Goal: Information Seeking & Learning: Check status

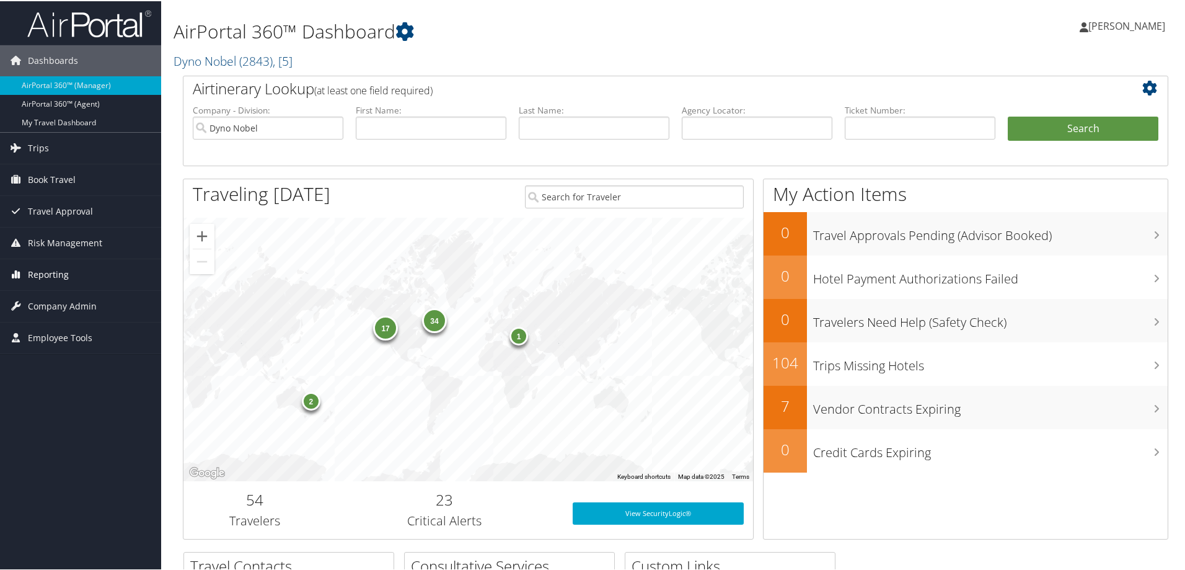
click at [39, 275] on span "Reporting" at bounding box center [48, 273] width 41 height 31
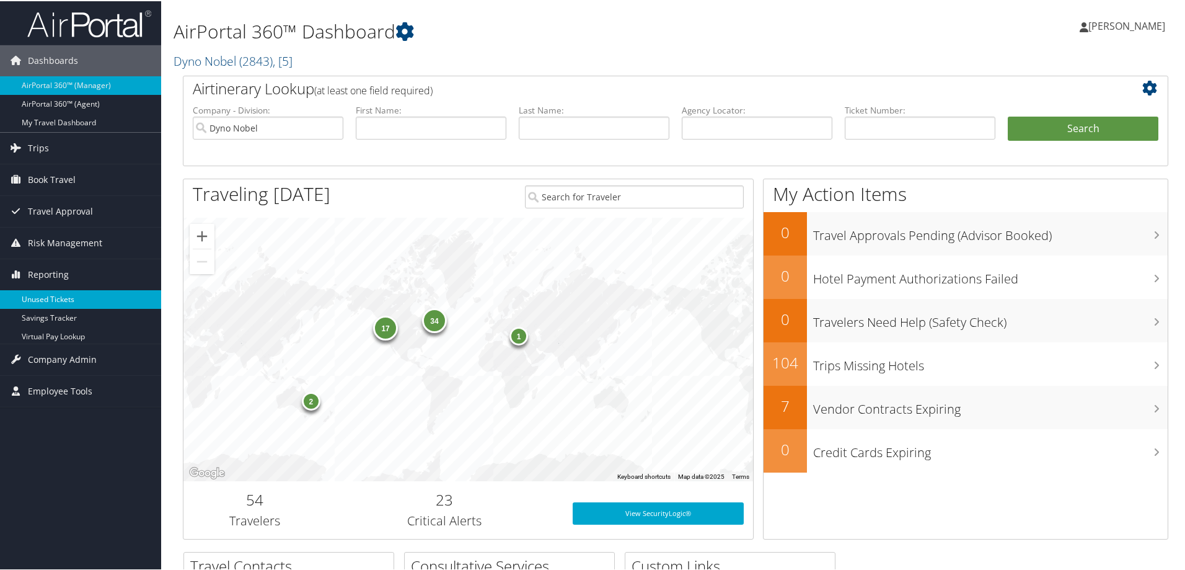
click at [58, 295] on link "Unused Tickets" at bounding box center [80, 298] width 161 height 19
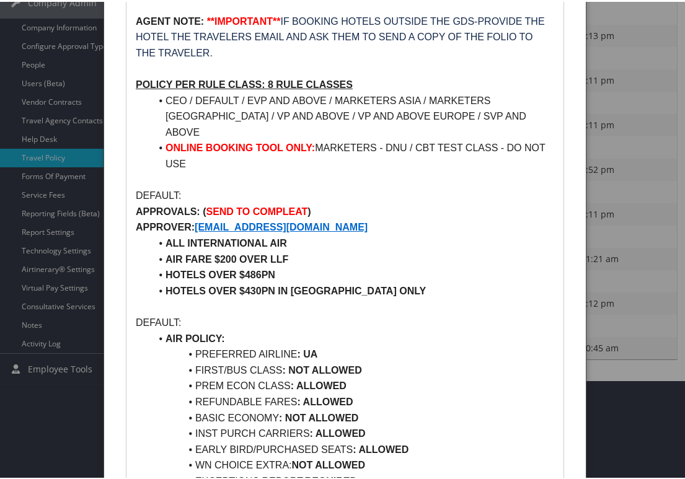
scroll to position [310, 0]
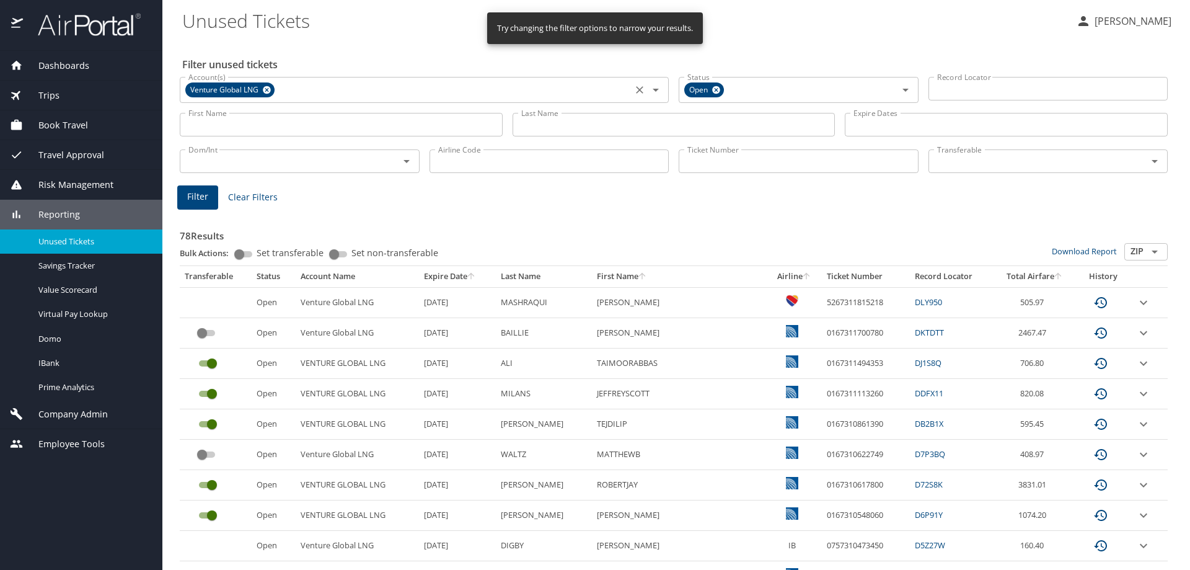
drag, startPoint x: 639, startPoint y: 91, endPoint x: 629, endPoint y: 94, distance: 9.8
click at [639, 90] on icon "Clear" at bounding box center [640, 90] width 12 height 12
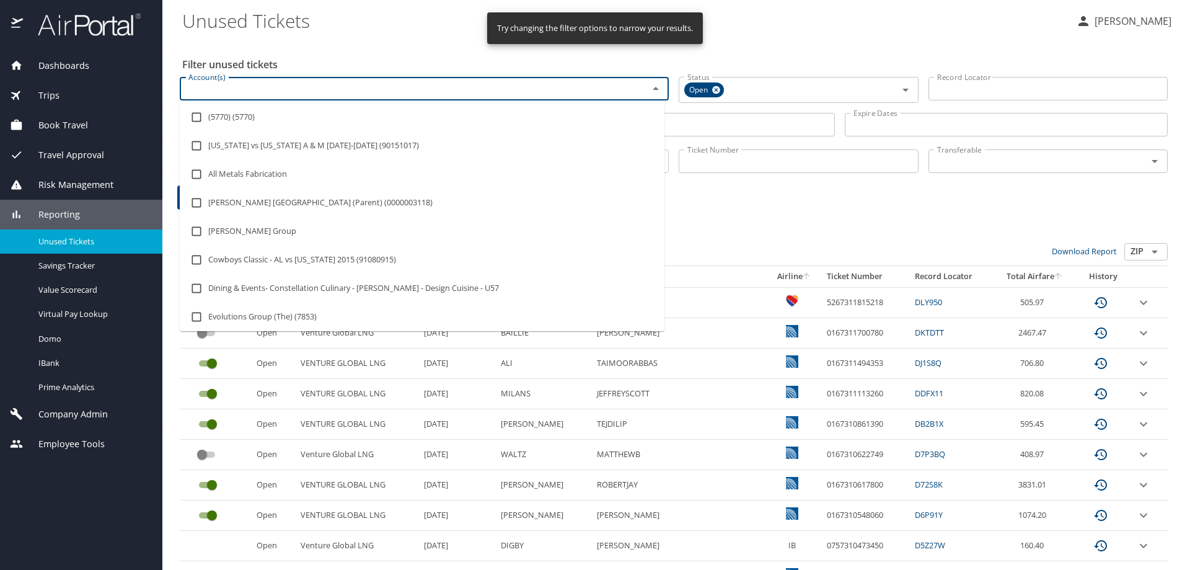
click at [458, 89] on input "Account(s)" at bounding box center [406, 89] width 445 height 16
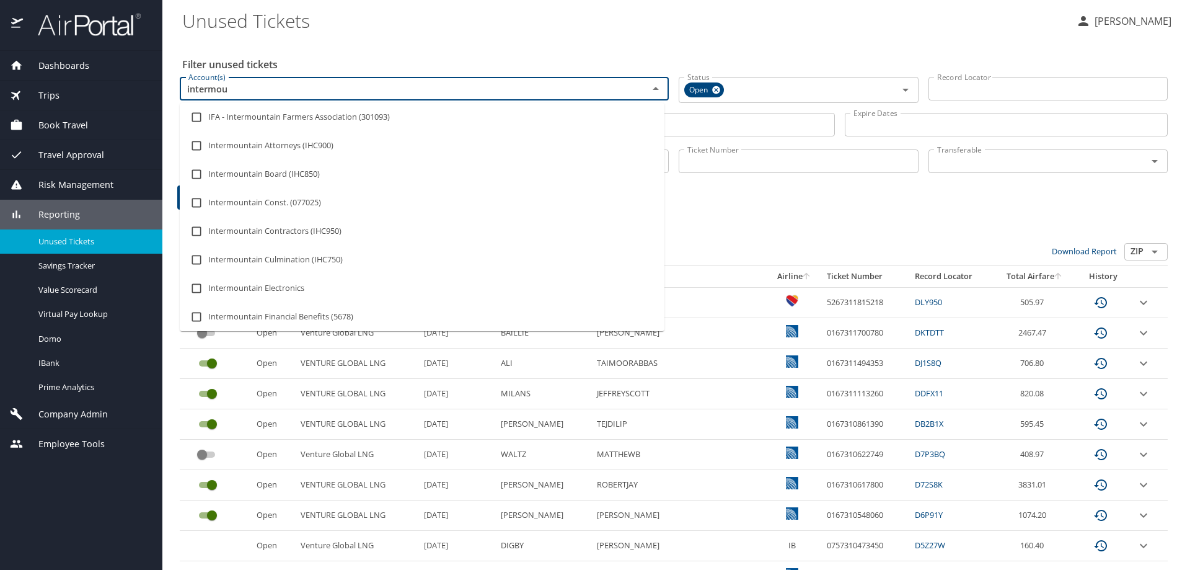
type input "intermoun"
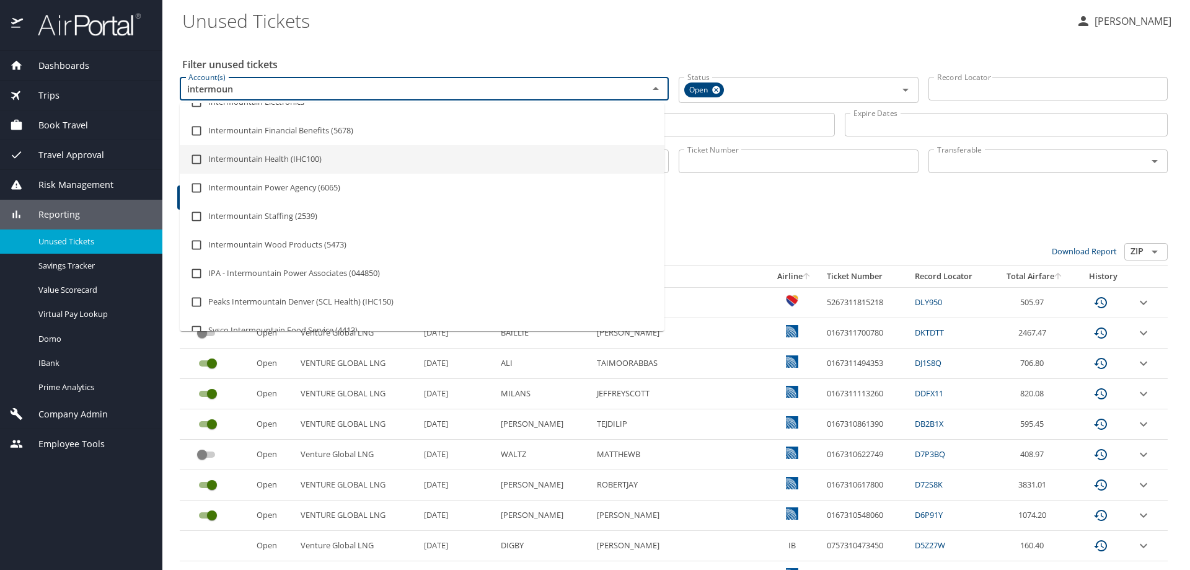
click at [308, 164] on li "Intermountain Health (IHC100)" at bounding box center [422, 159] width 485 height 29
checkbox input "true"
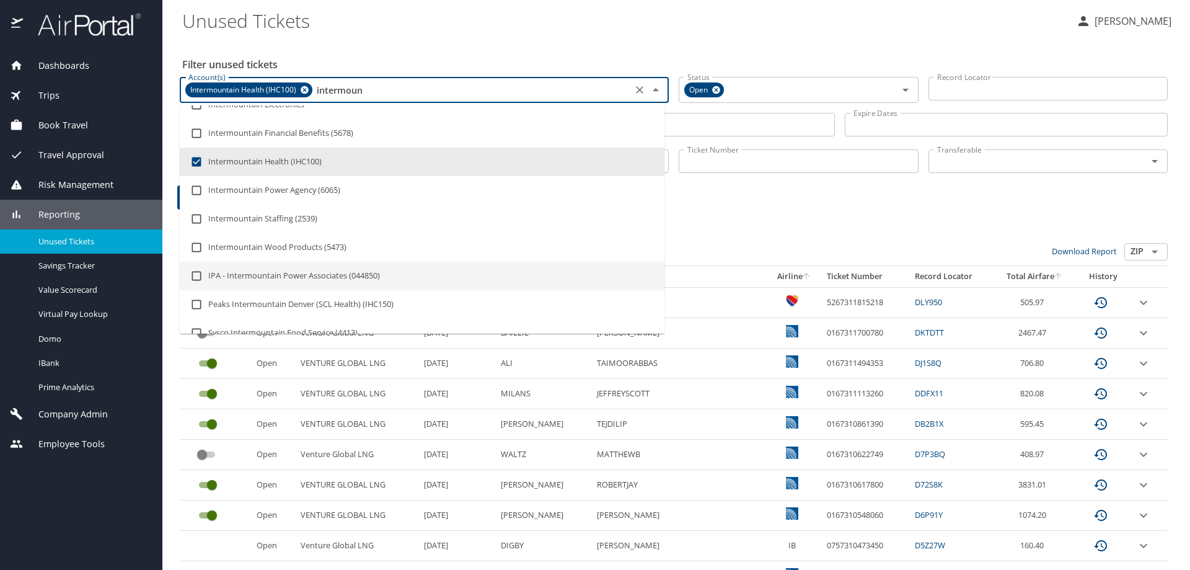
type input "intermoun"
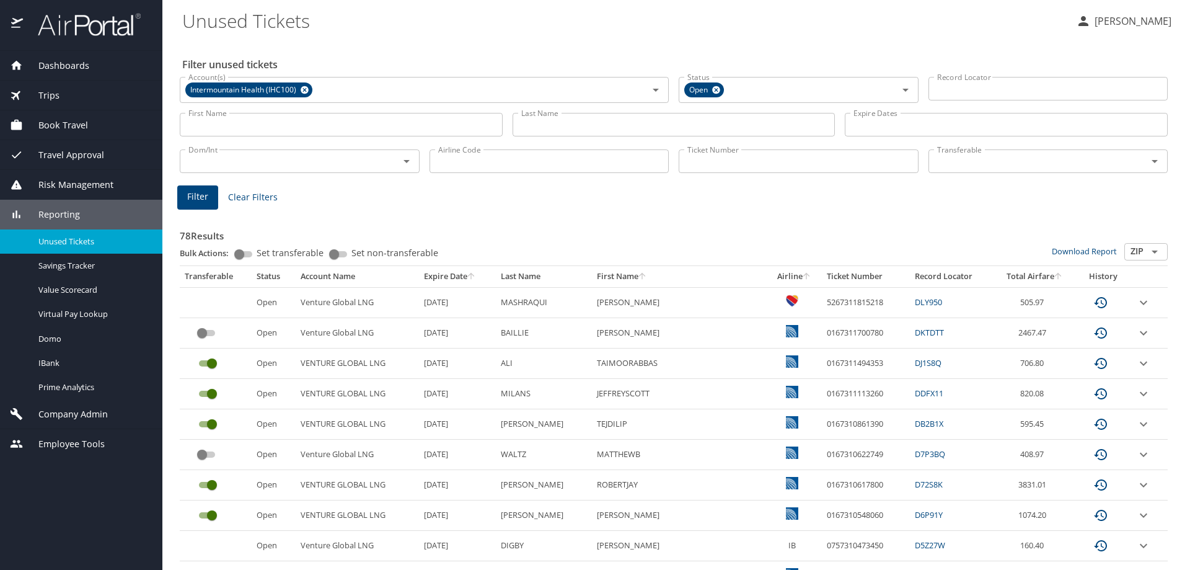
click at [792, 223] on h3 "78 Results" at bounding box center [674, 232] width 988 height 22
click at [605, 123] on input "Last Name" at bounding box center [674, 125] width 323 height 24
click at [523, 122] on input "Last Name" at bounding box center [674, 125] width 323 height 24
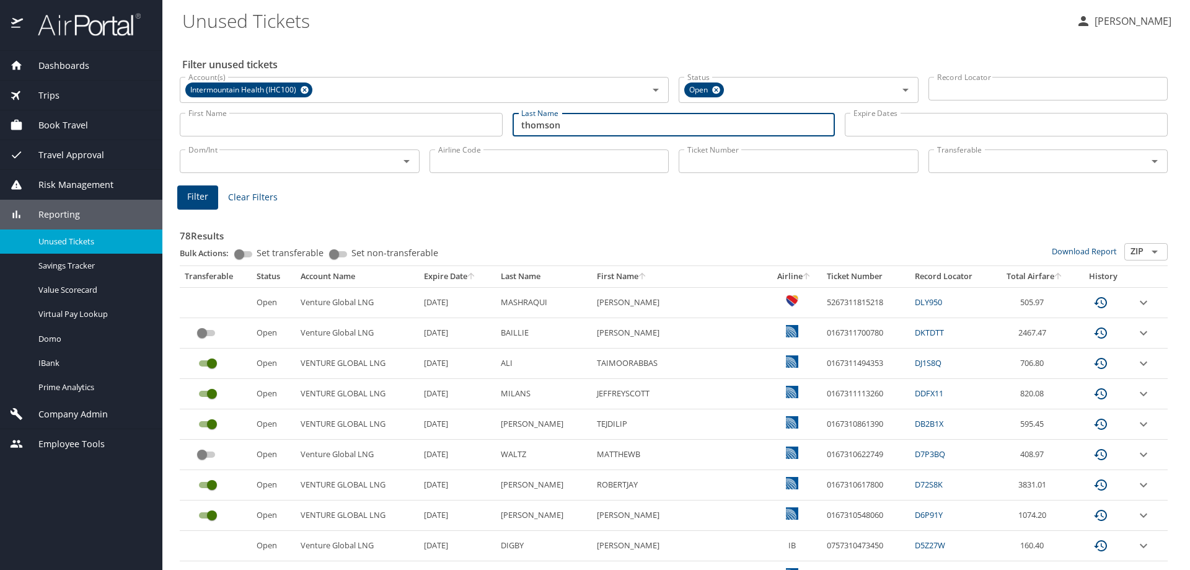
type input "thomson"
click at [210, 206] on button "Filter" at bounding box center [197, 197] width 41 height 24
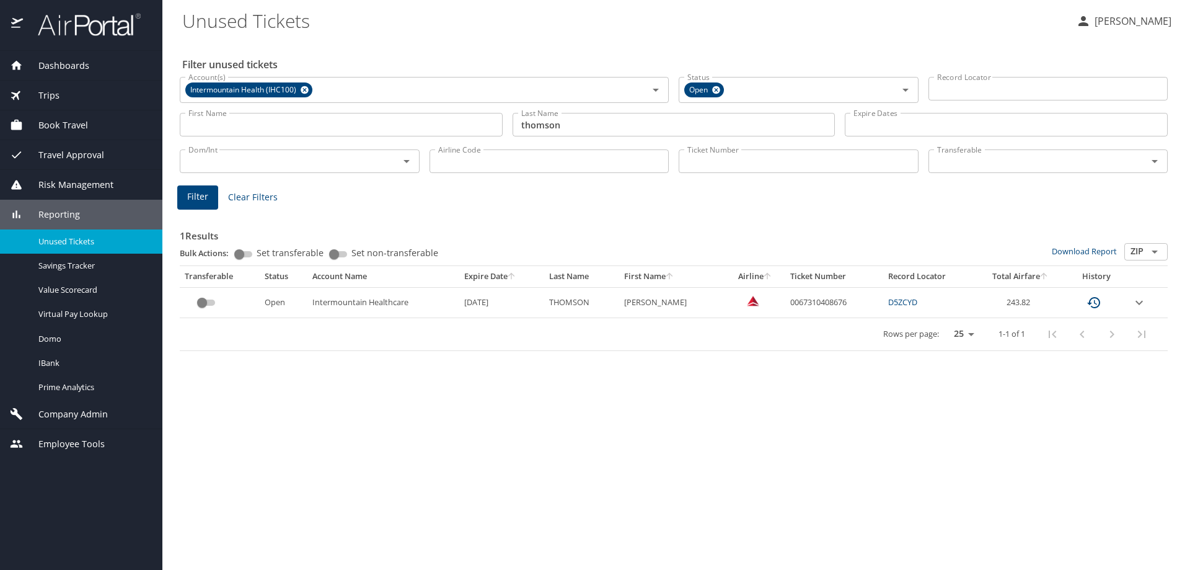
click at [814, 298] on td "0067310408676" at bounding box center [834, 302] width 97 height 30
copy td "0067310408676"
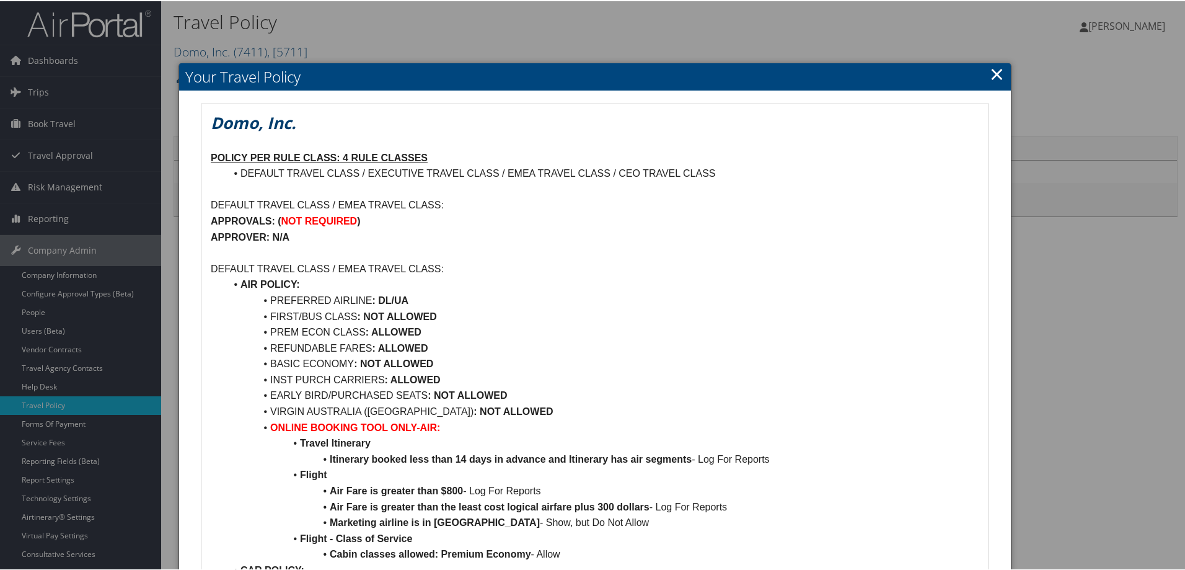
drag, startPoint x: 991, startPoint y: 69, endPoint x: 702, endPoint y: 384, distance: 427.0
click at [991, 69] on link "×" at bounding box center [997, 72] width 14 height 25
